Goal: Find specific page/section: Find specific page/section

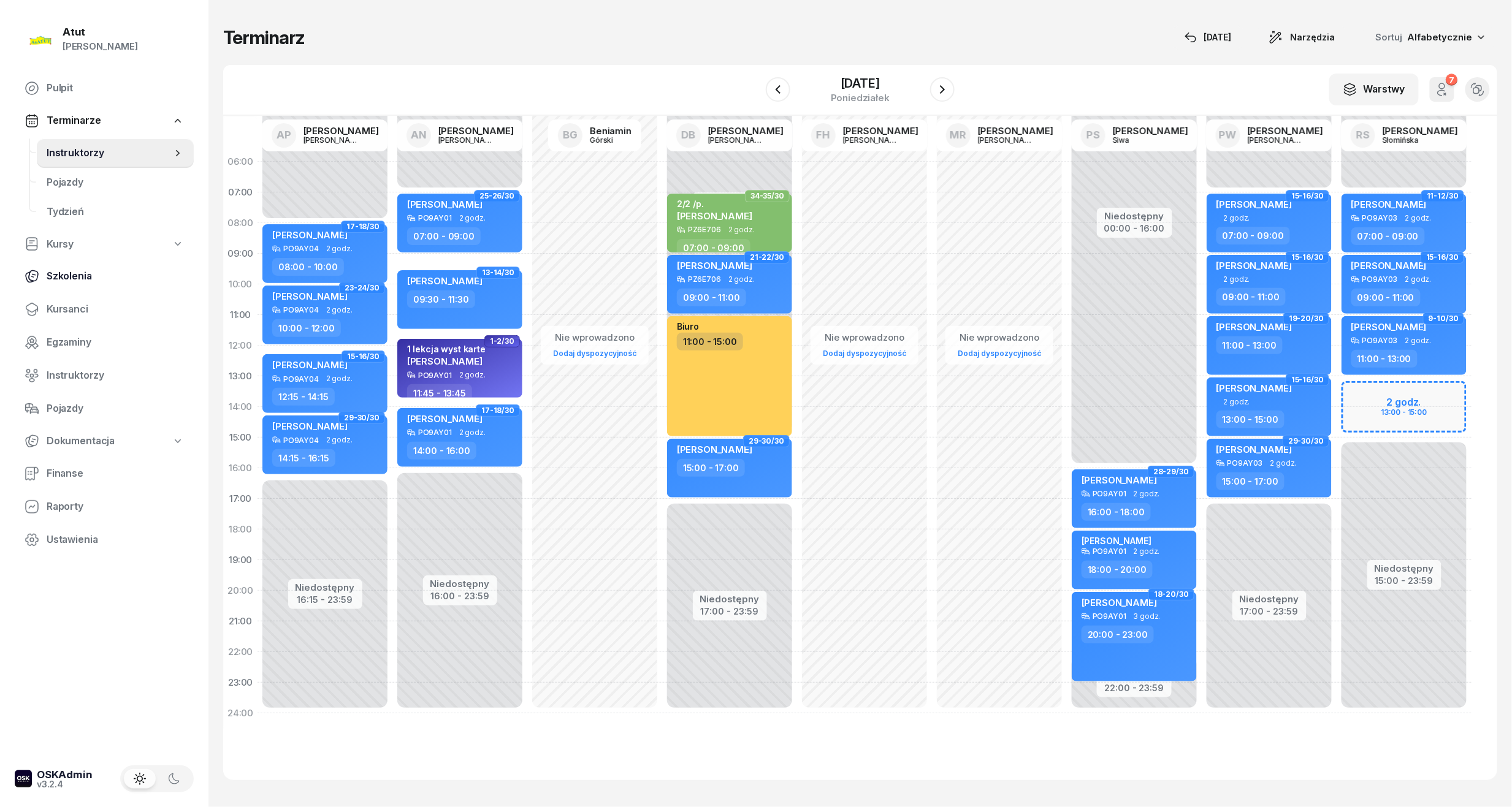
click at [65, 274] on span "Szkolenia" at bounding box center [114, 276] width 137 height 16
select select "createdAt-desc"
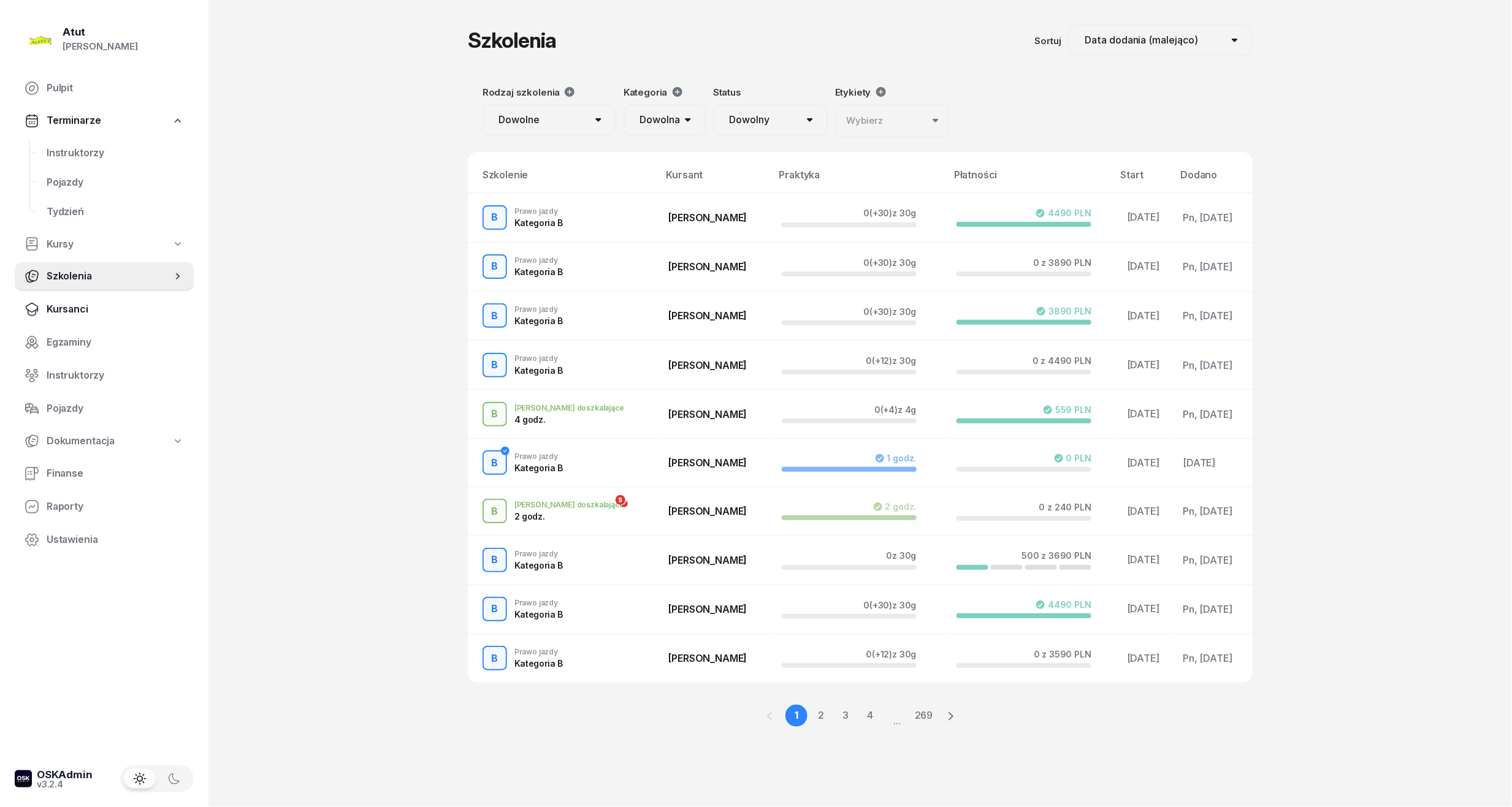
click at [67, 305] on span "Kursanci" at bounding box center [114, 309] width 137 height 16
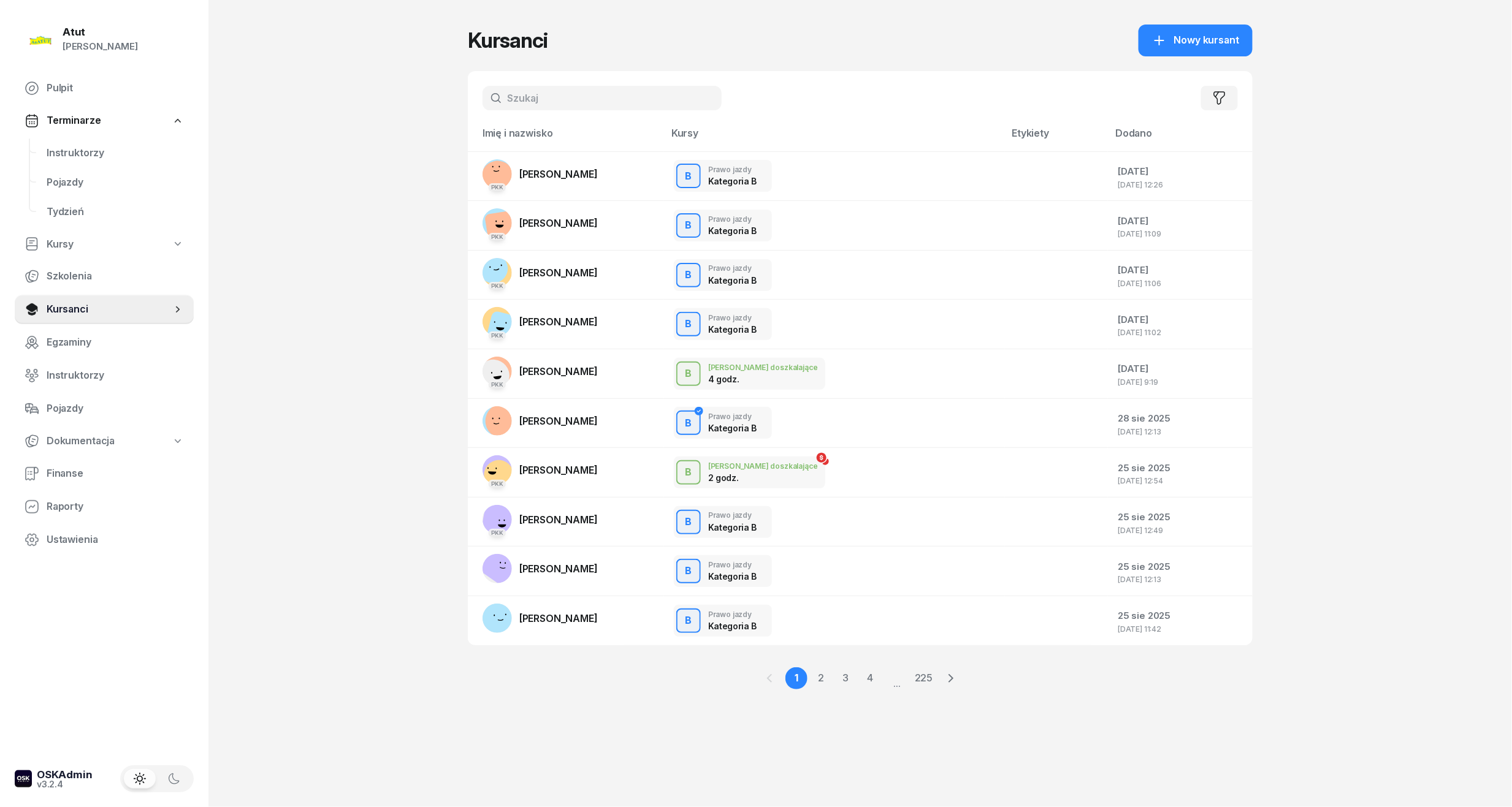
click at [559, 103] on input "text" at bounding box center [601, 97] width 239 height 24
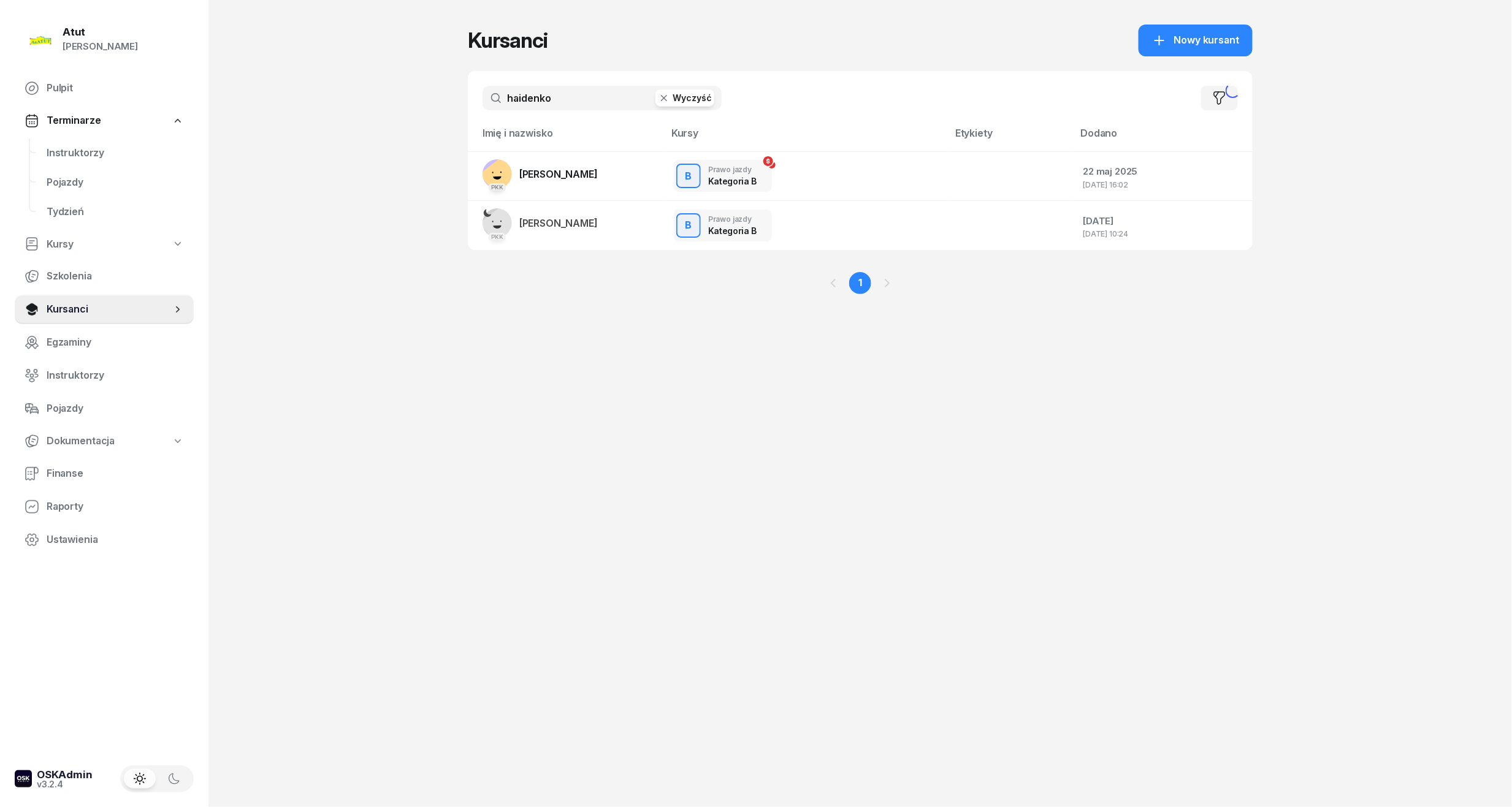
type input "haidenko"
click at [576, 176] on span "Kateryna Haidenko" at bounding box center [558, 174] width 78 height 13
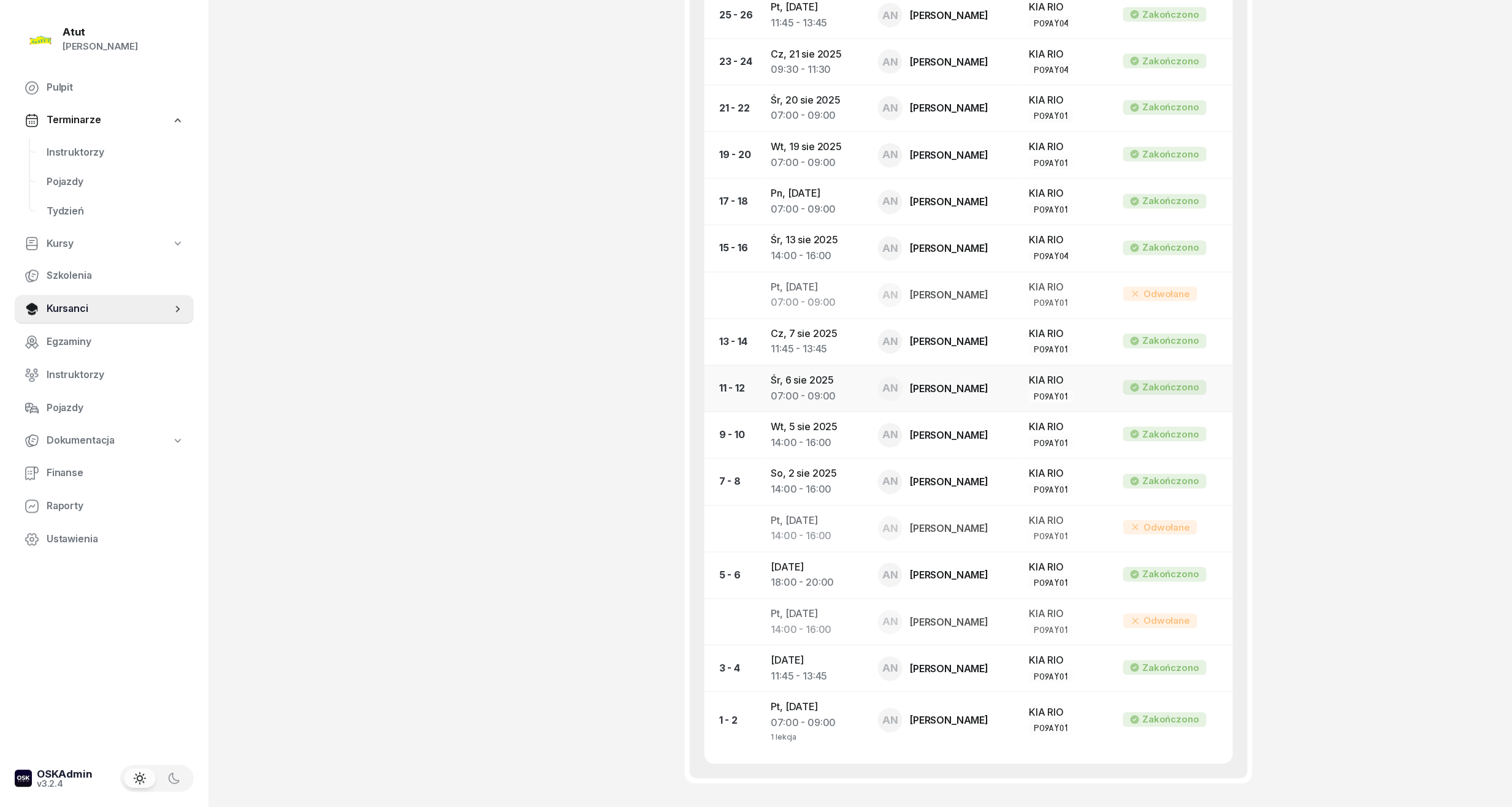
scroll to position [1160, 0]
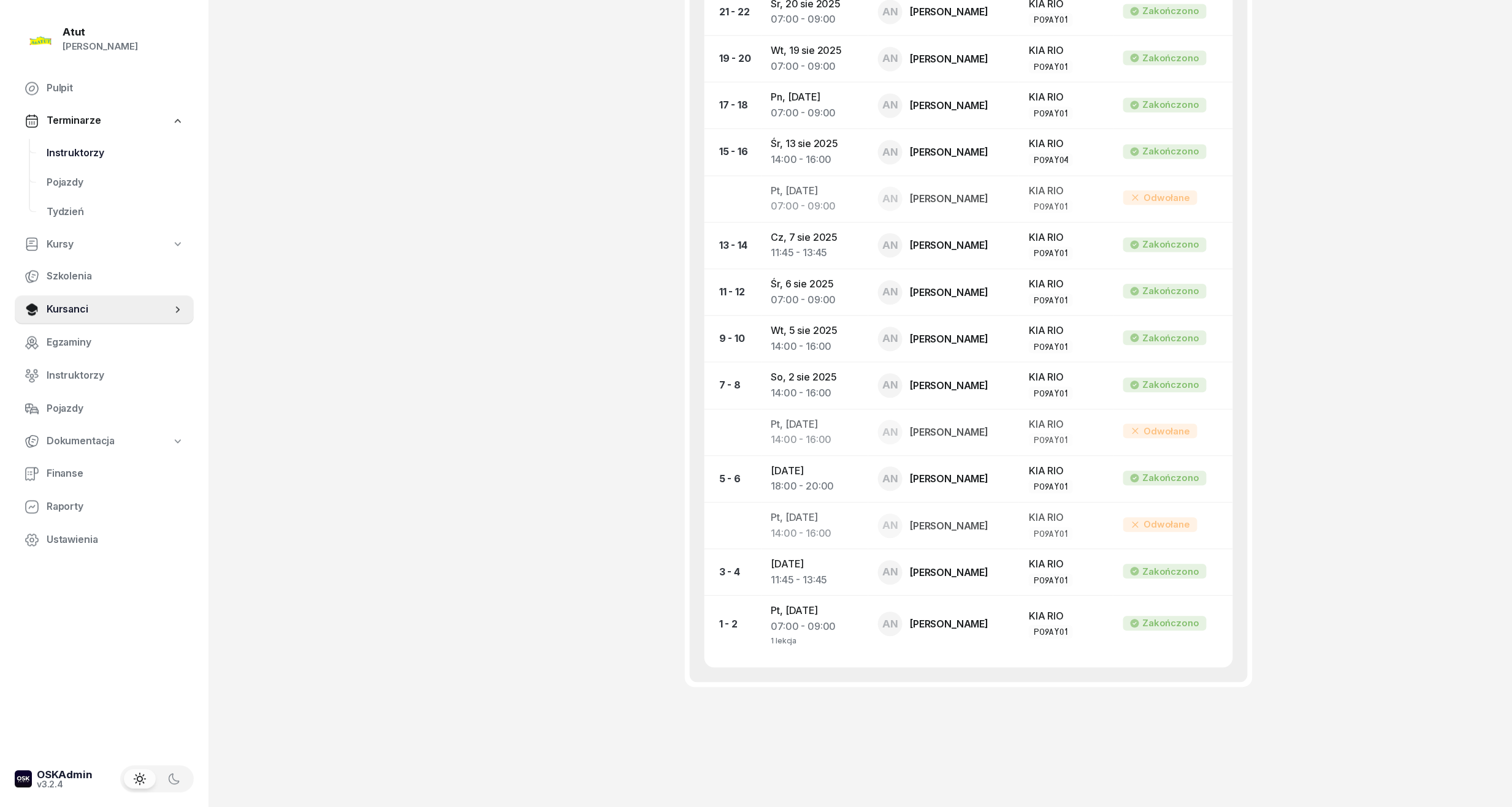
click at [81, 155] on span "Instruktorzy" at bounding box center [114, 152] width 137 height 16
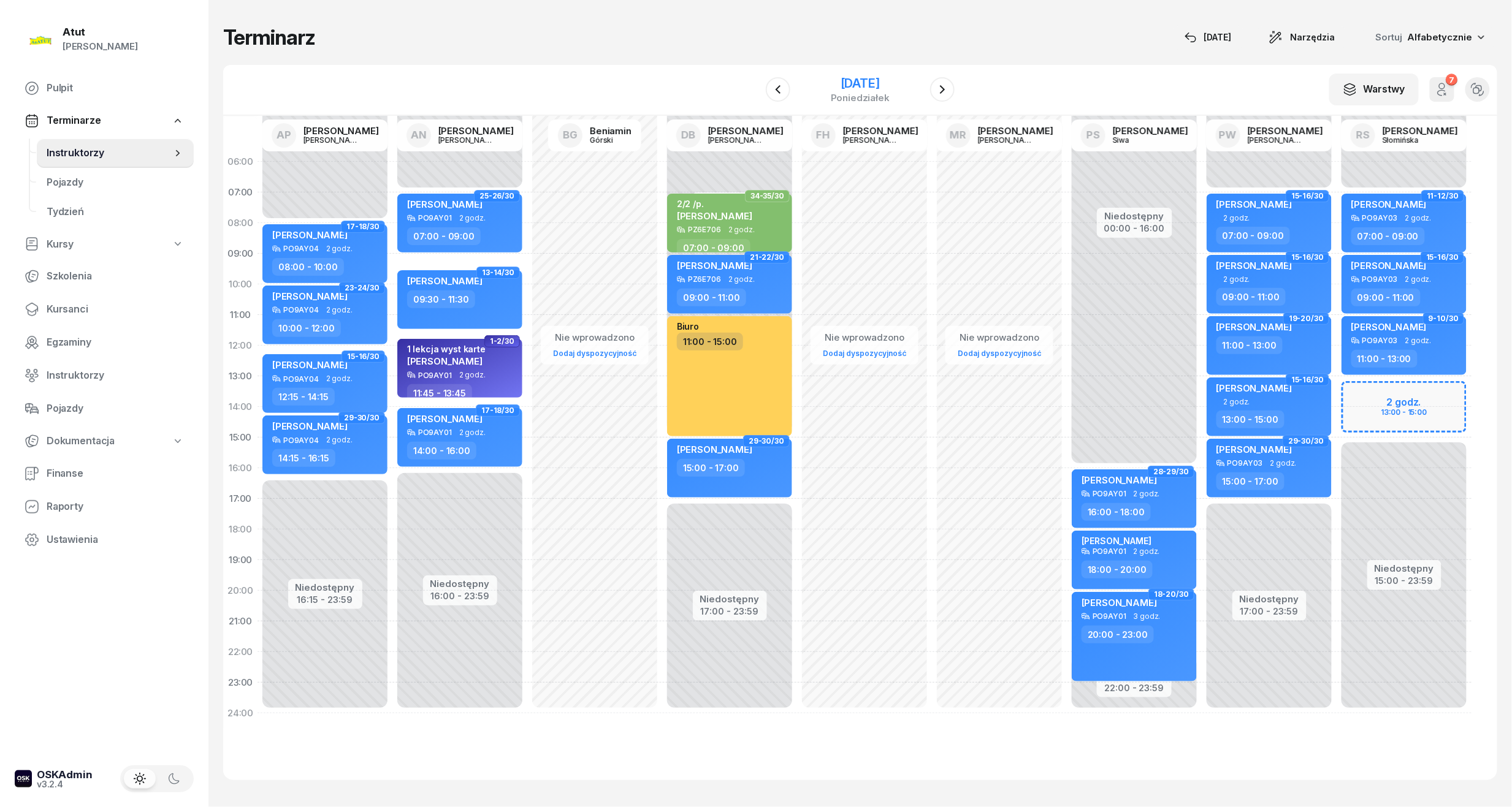
click at [845, 85] on div "29 września 2025" at bounding box center [860, 83] width 59 height 13
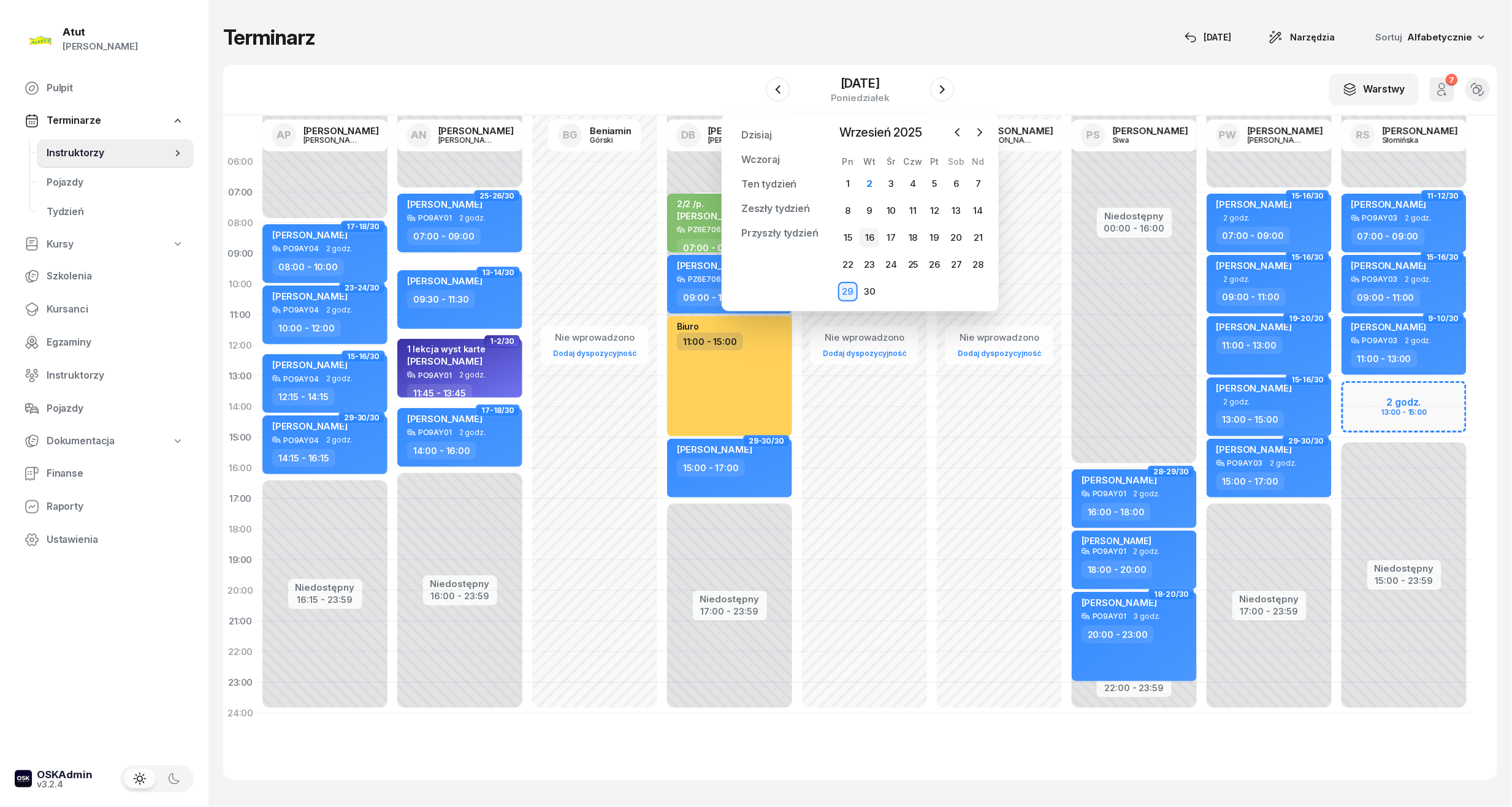
click at [874, 237] on div "16" at bounding box center [869, 238] width 19 height 19
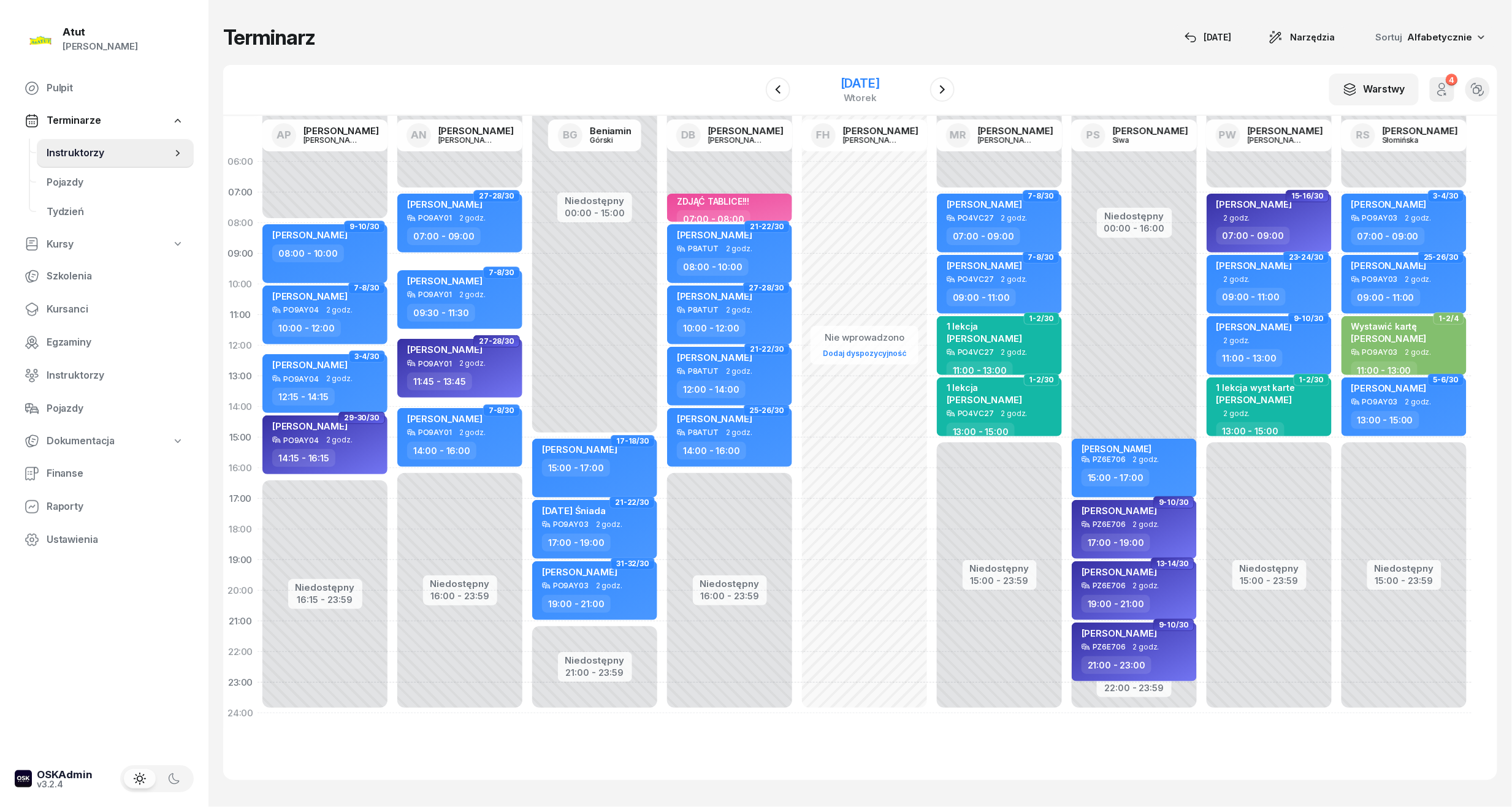
click at [879, 82] on div "16 września 2025" at bounding box center [860, 83] width 39 height 13
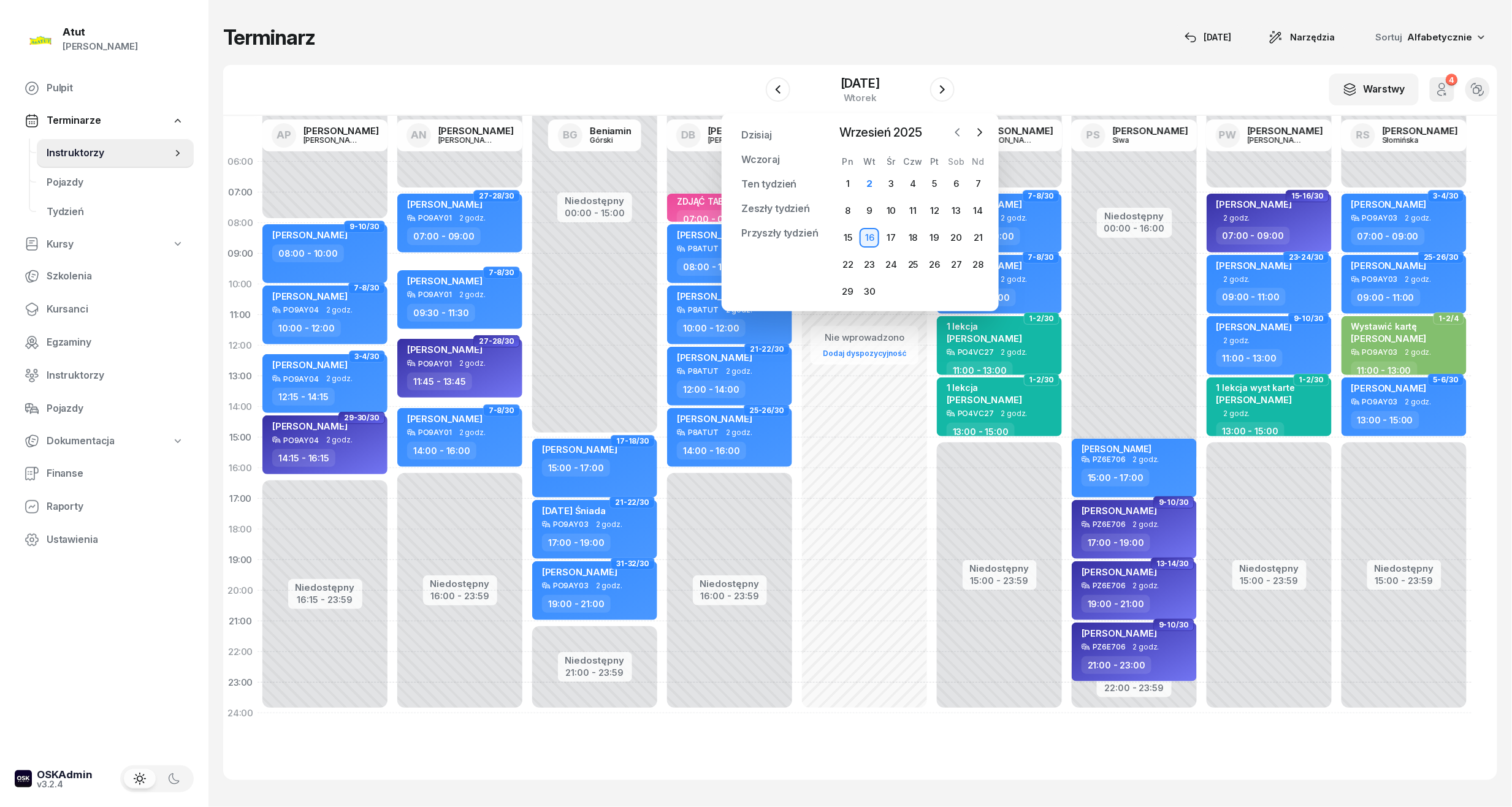
click at [954, 126] on icon "button" at bounding box center [958, 132] width 13 height 13
click at [954, 235] on div "16" at bounding box center [956, 238] width 19 height 19
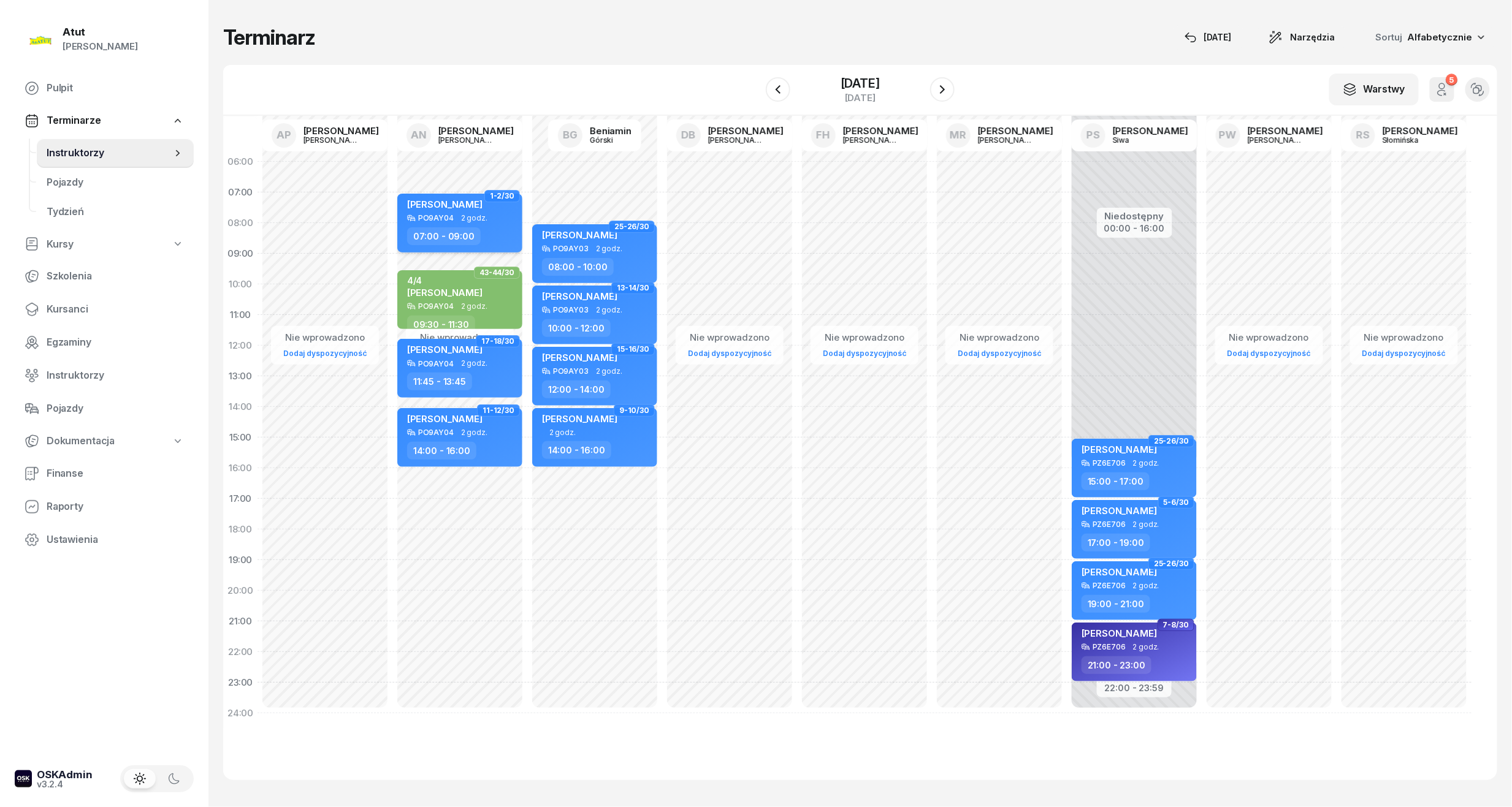
click at [426, 206] on span "Kateryna Haidenko" at bounding box center [445, 204] width 76 height 12
select select "07"
select select "09"
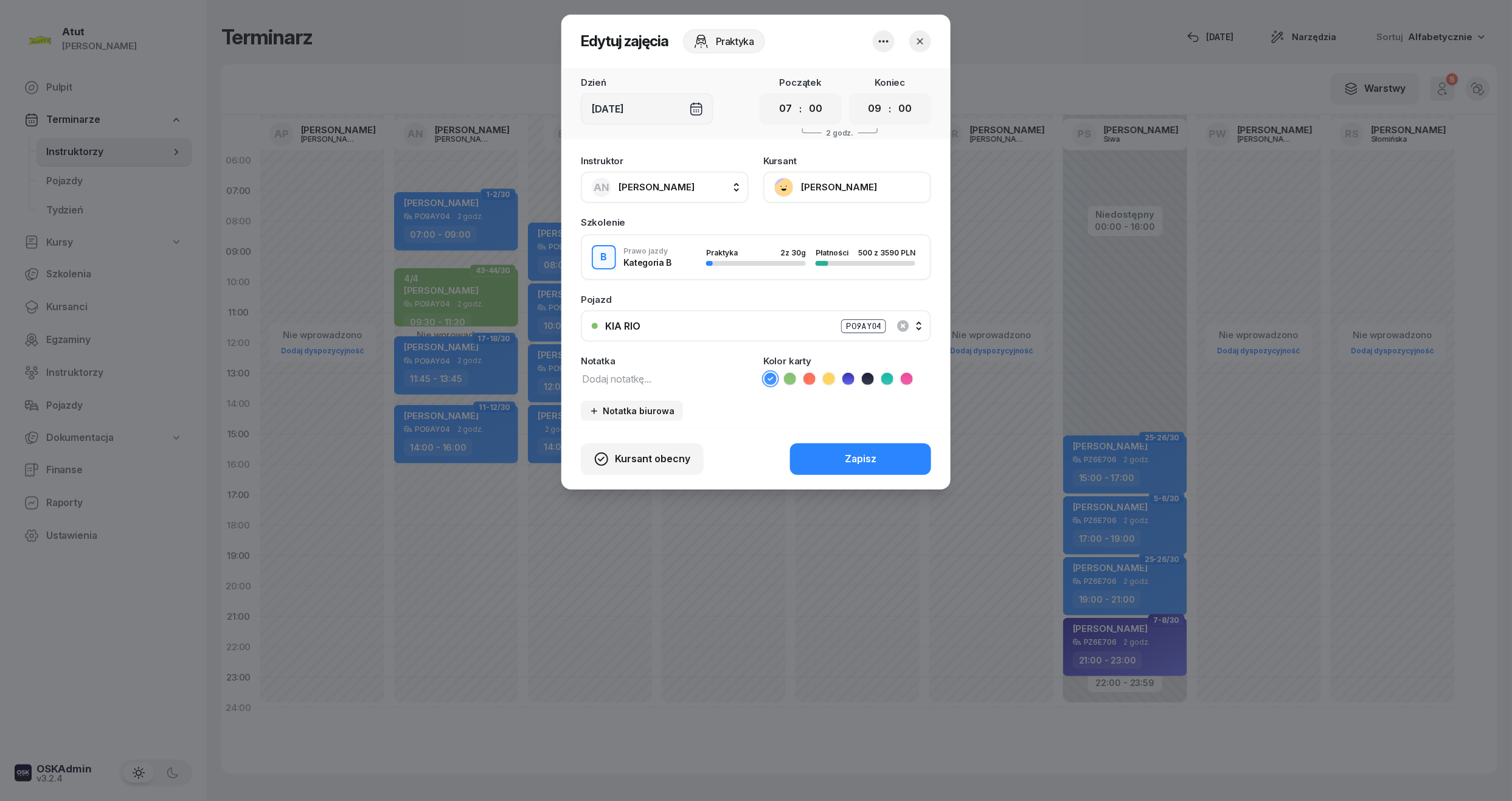
click at [920, 40] on icon "button" at bounding box center [920, 41] width 13 height 13
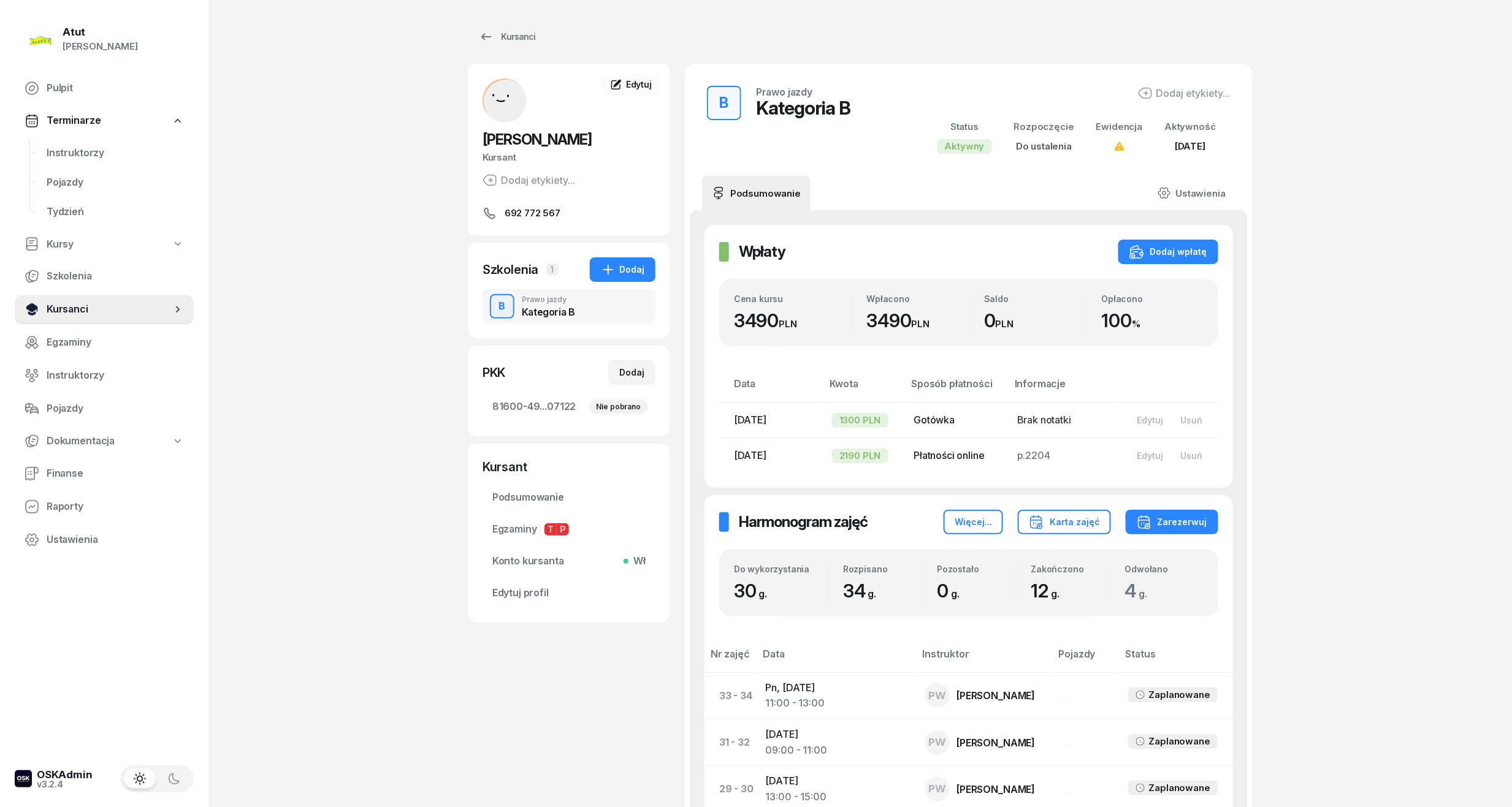
click at [76, 310] on span "Kursanci" at bounding box center [108, 309] width 125 height 16
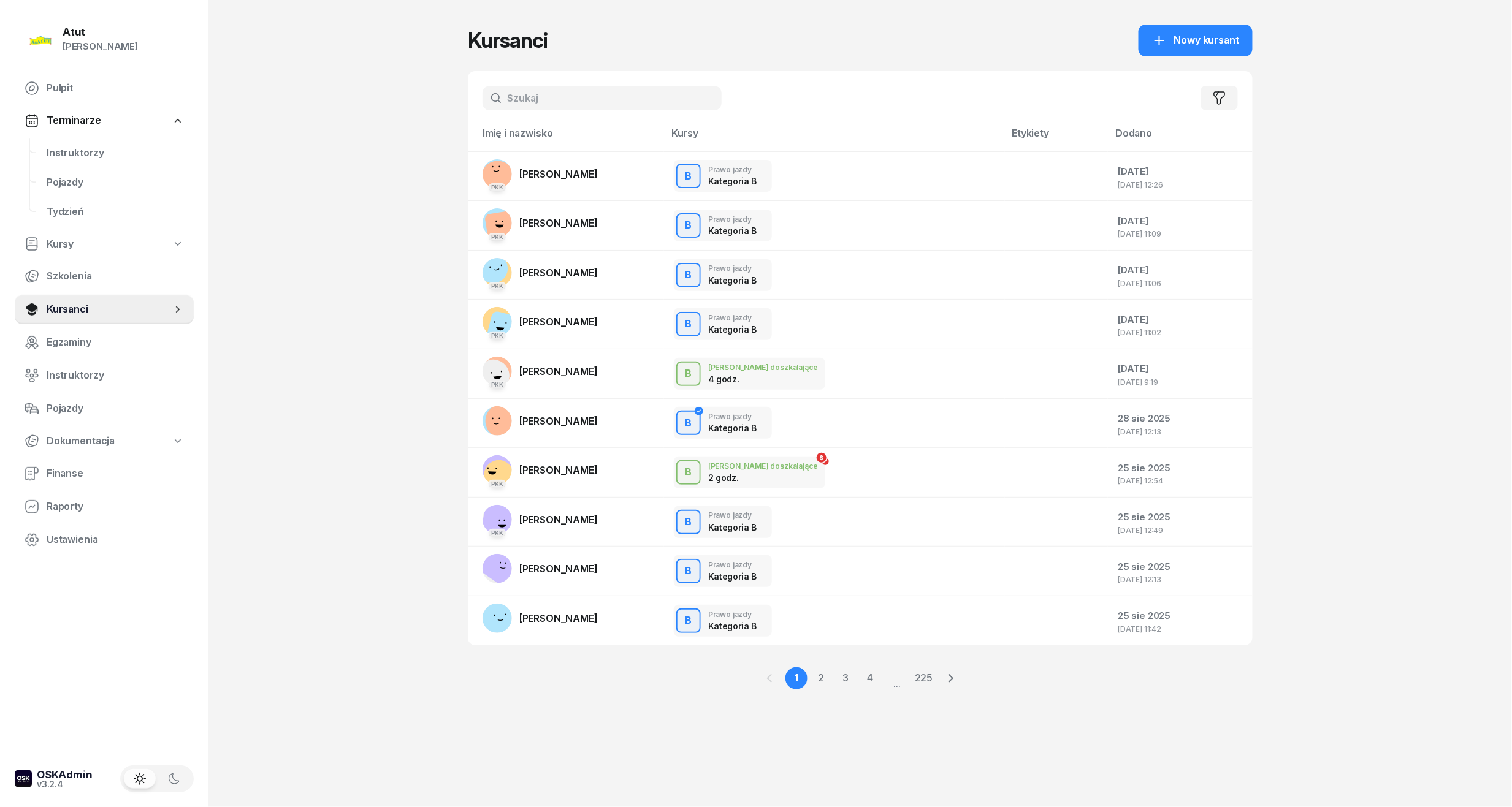
click at [562, 94] on input "text" at bounding box center [601, 97] width 239 height 24
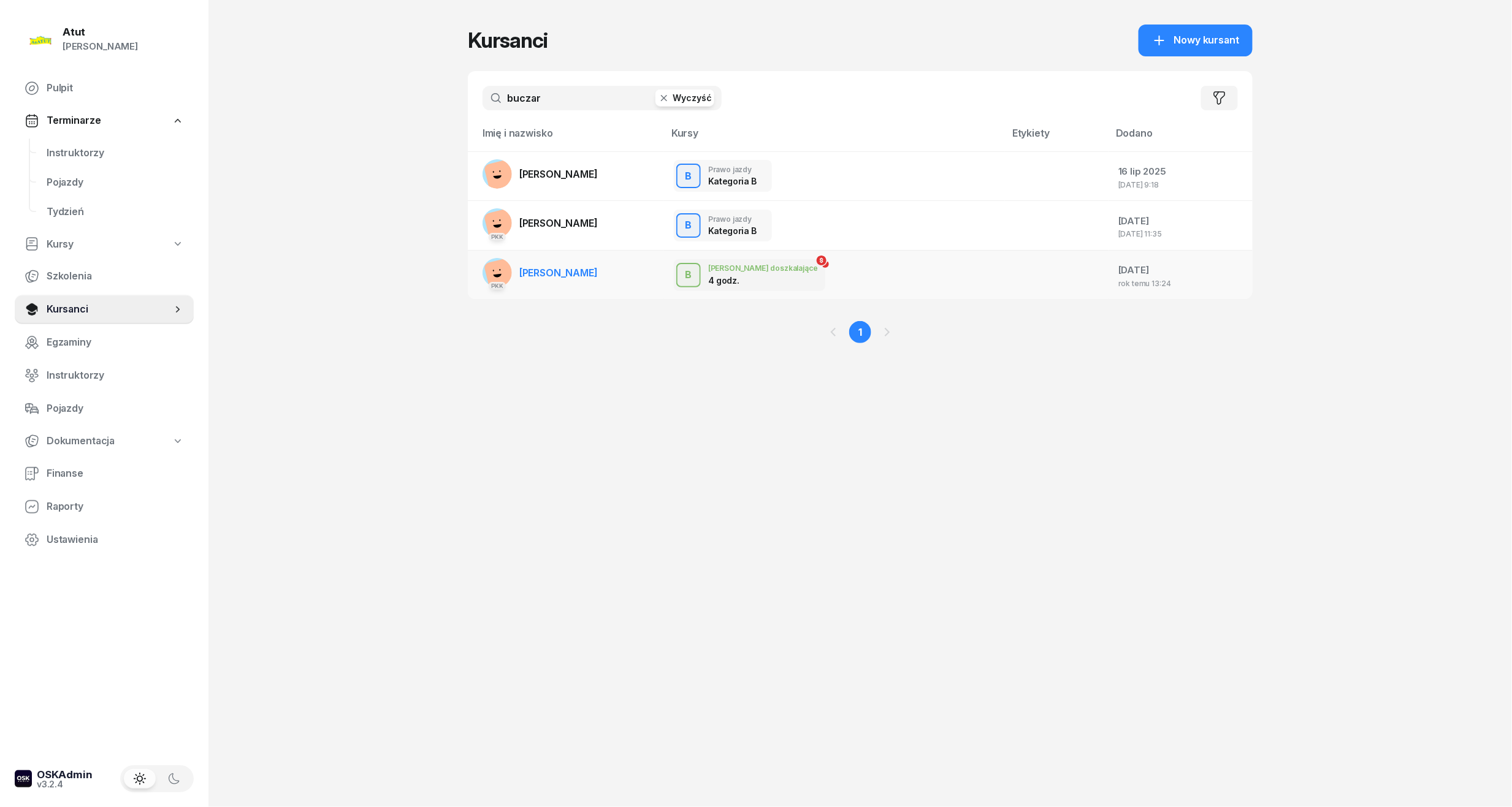
type input "buczar"
click at [616, 270] on td "PKK [PERSON_NAME]" at bounding box center [566, 275] width 197 height 49
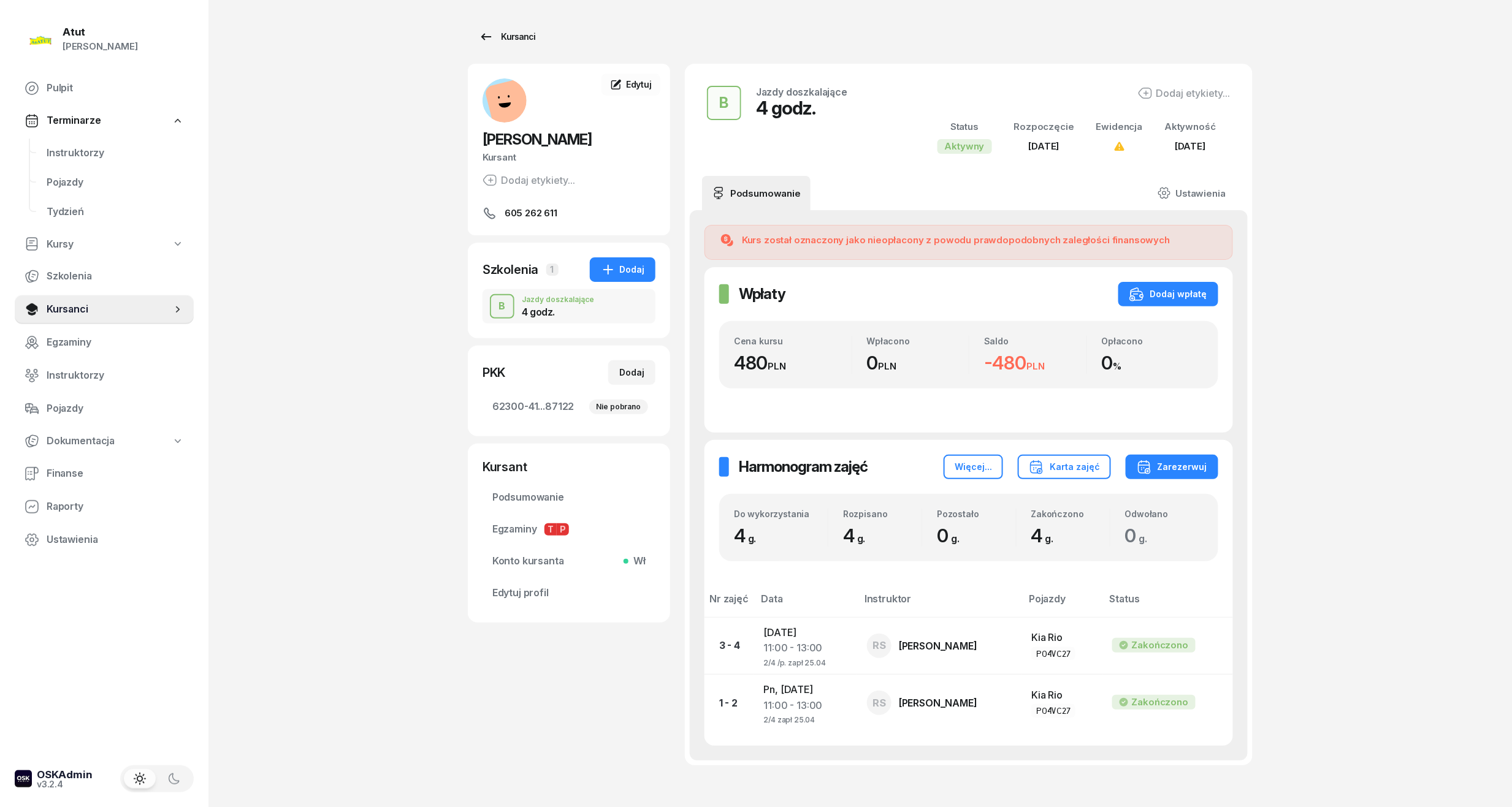
click at [521, 33] on div "Kursanci" at bounding box center [507, 37] width 56 height 15
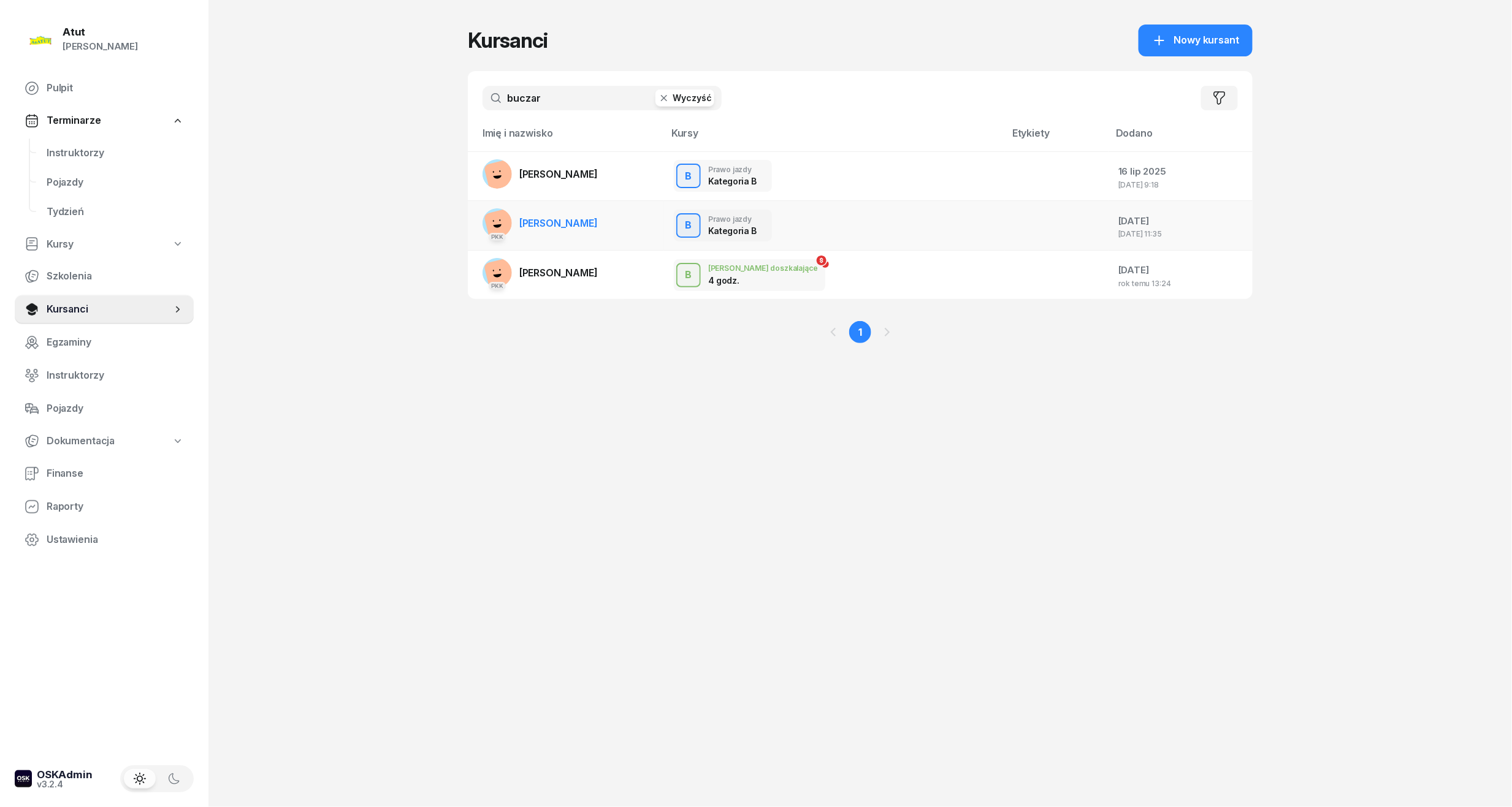
click at [633, 226] on td "PKK [PERSON_NAME]" at bounding box center [566, 225] width 197 height 50
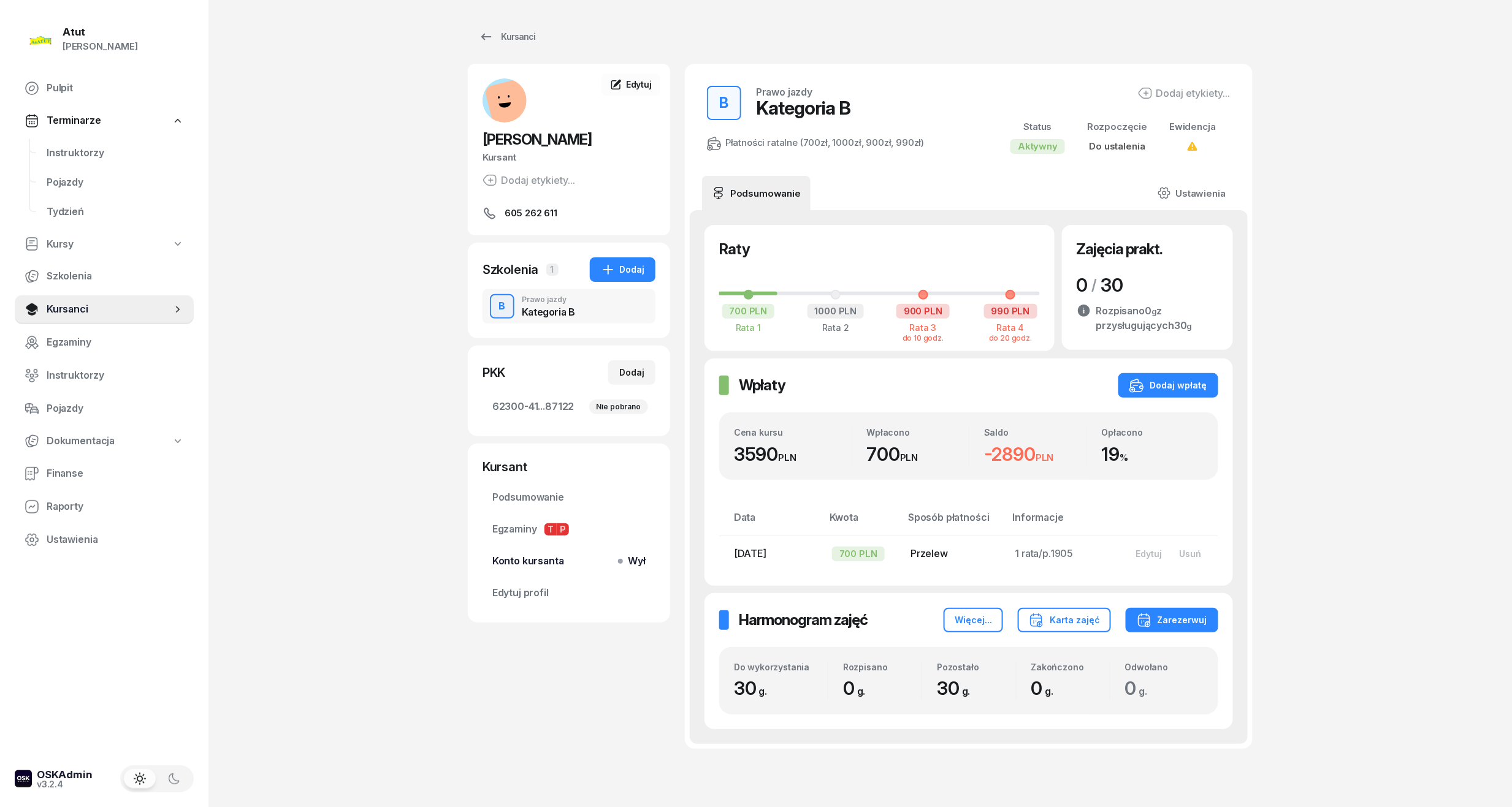
click at [539, 559] on span "Konto kursanta Wył" at bounding box center [569, 561] width 153 height 16
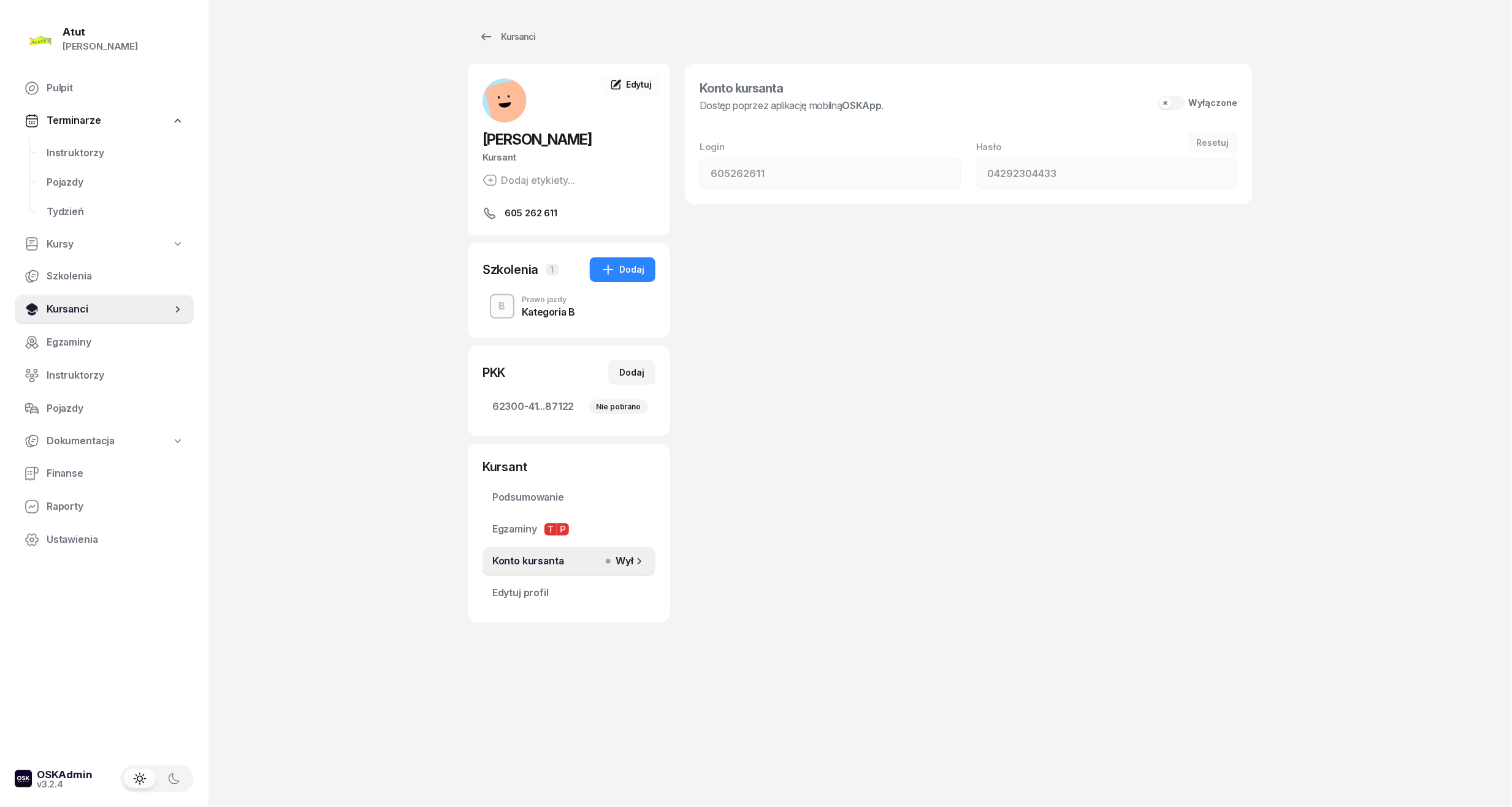
click at [79, 305] on span "Kursanci" at bounding box center [108, 309] width 125 height 16
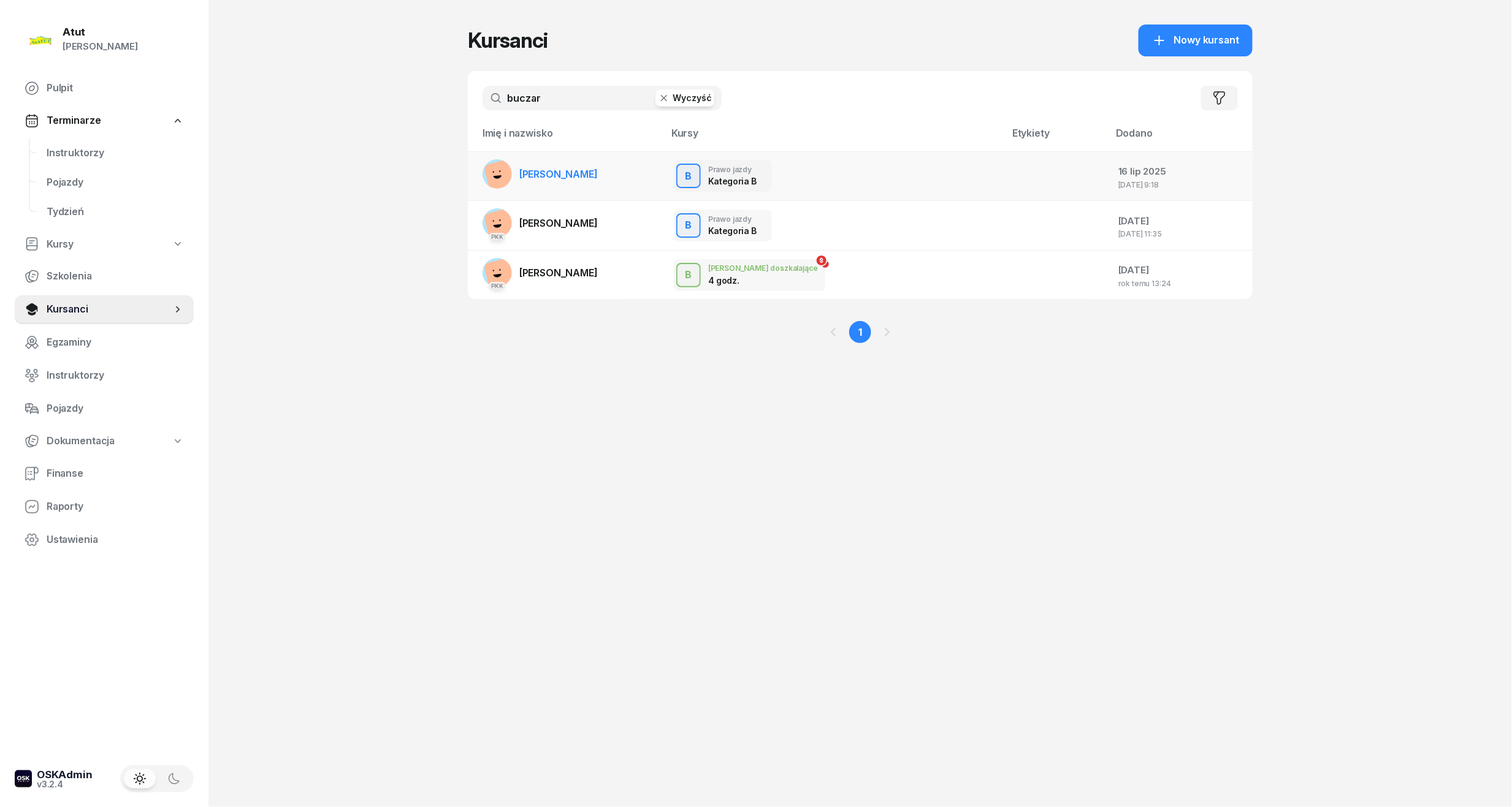
click at [553, 174] on span "[PERSON_NAME]" at bounding box center [558, 174] width 78 height 13
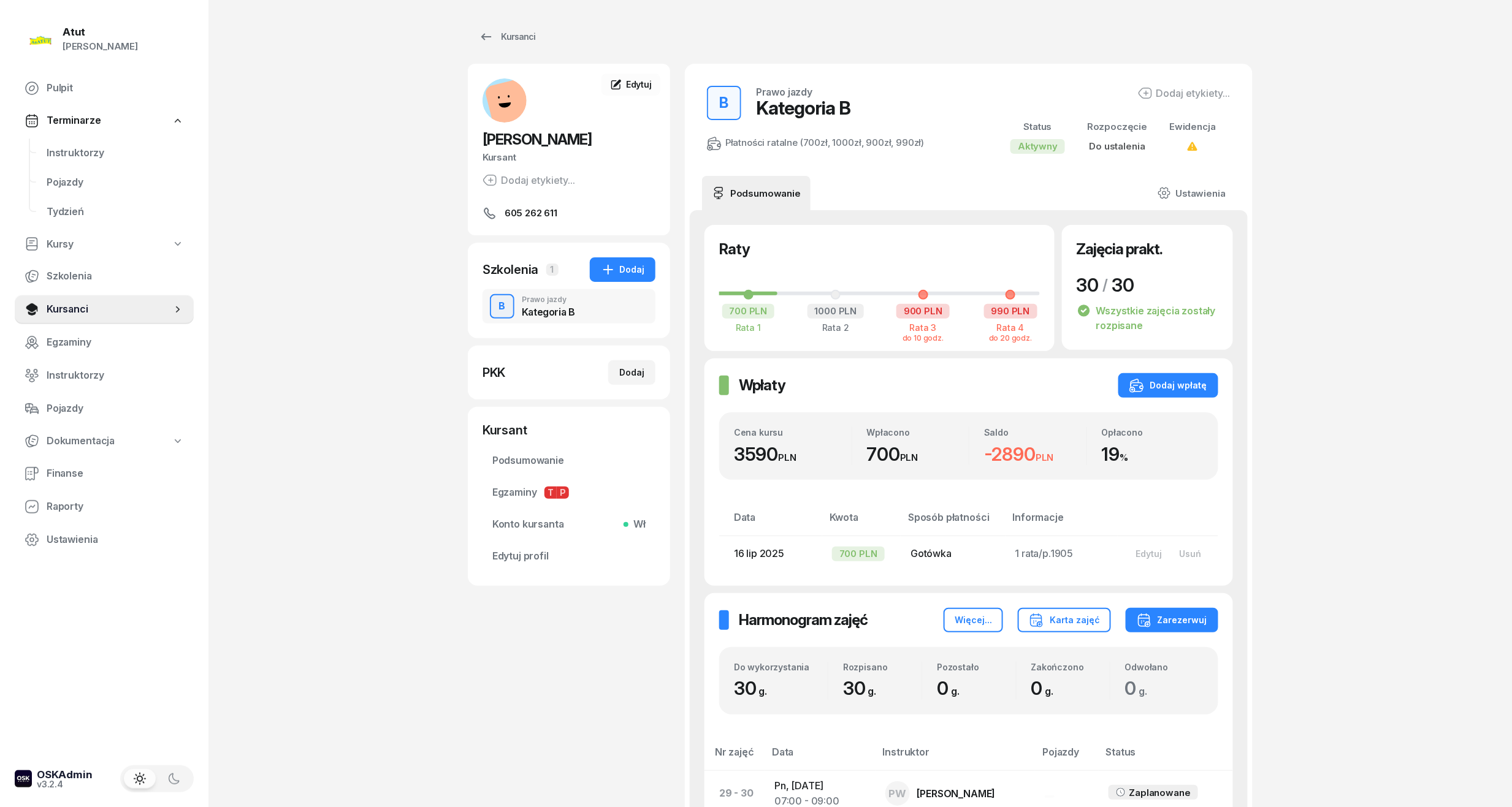
scroll to position [327, 0]
